Goal: Transaction & Acquisition: Purchase product/service

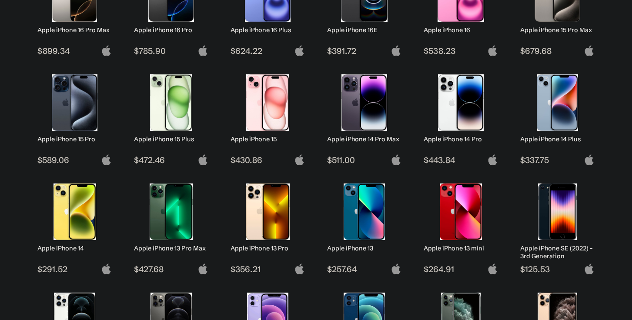
scroll to position [225, 0]
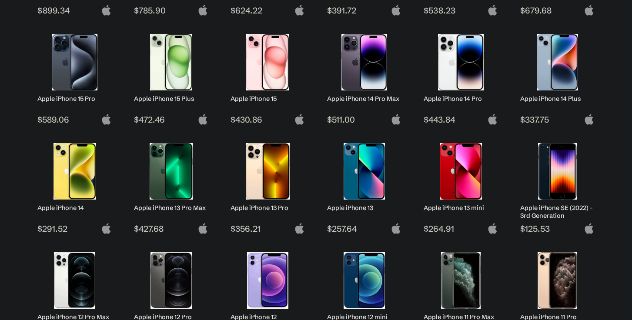
click at [261, 185] on img at bounding box center [267, 171] width 61 height 57
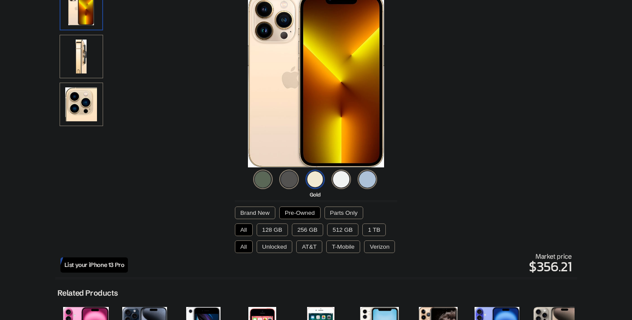
scroll to position [124, 0]
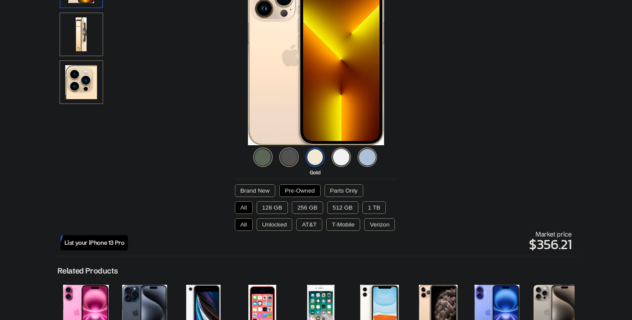
click at [288, 158] on img at bounding box center [289, 158] width 20 height 20
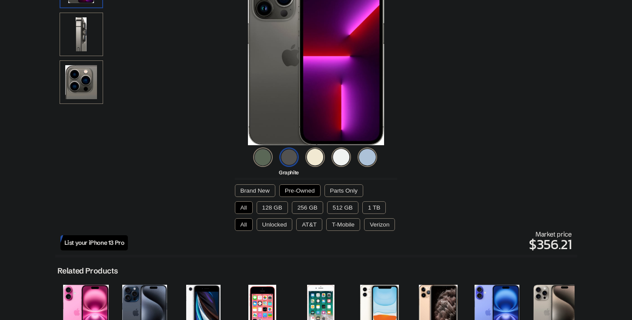
click at [298, 185] on button "Pre-Owned" at bounding box center [299, 190] width 41 height 13
click at [297, 189] on button "Pre-Owned" at bounding box center [299, 190] width 41 height 13
click at [302, 205] on button "256 GB" at bounding box center [307, 207] width 31 height 13
click at [276, 222] on button "Unlocked" at bounding box center [275, 224] width 36 height 13
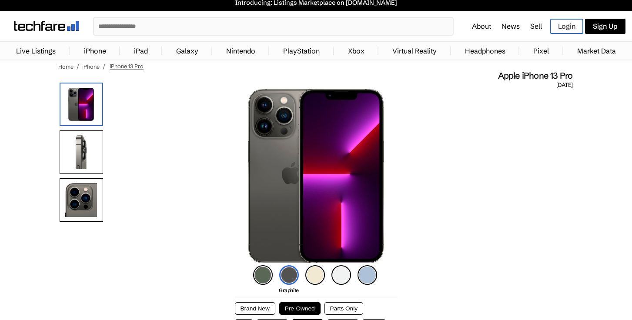
scroll to position [0, 0]
